Goal: Information Seeking & Learning: Learn about a topic

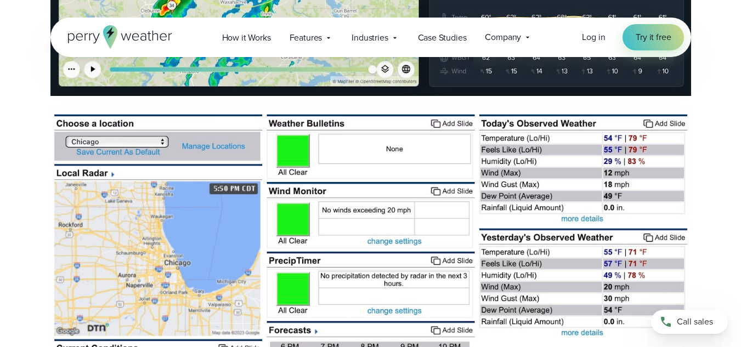
scroll to position [3115, 0]
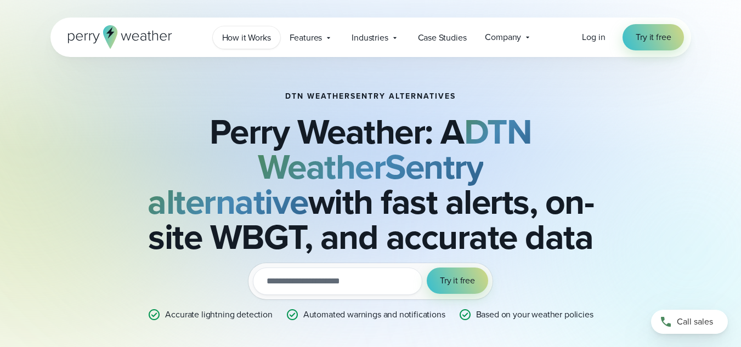
click at [242, 37] on span "How it Works" at bounding box center [246, 37] width 49 height 13
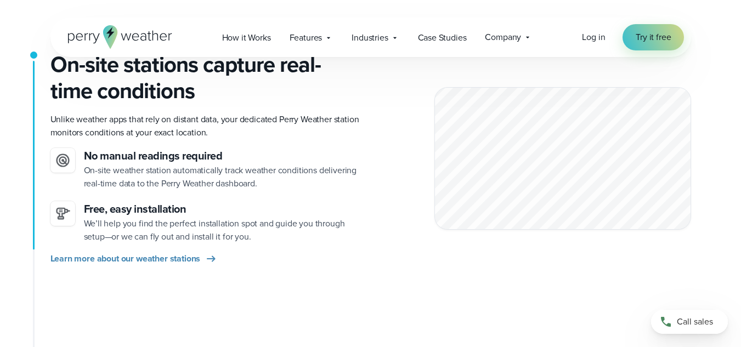
scroll to position [272, 0]
